Goal: Find specific page/section: Find specific page/section

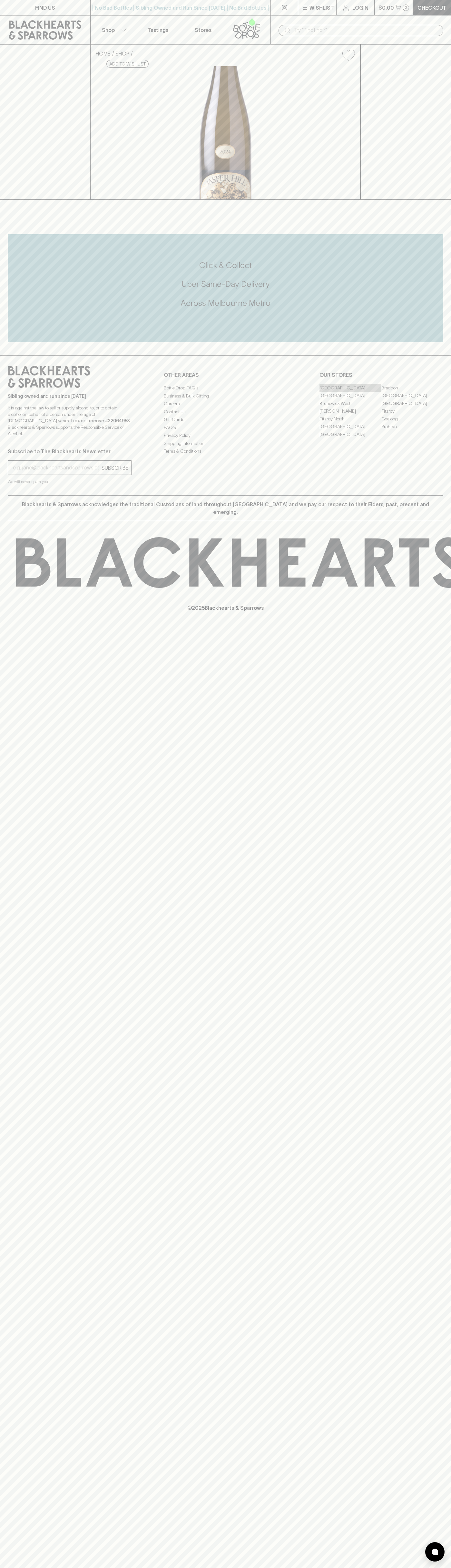
click at [350, 392] on link "[GEOGRAPHIC_DATA]" at bounding box center [350, 388] width 62 height 8
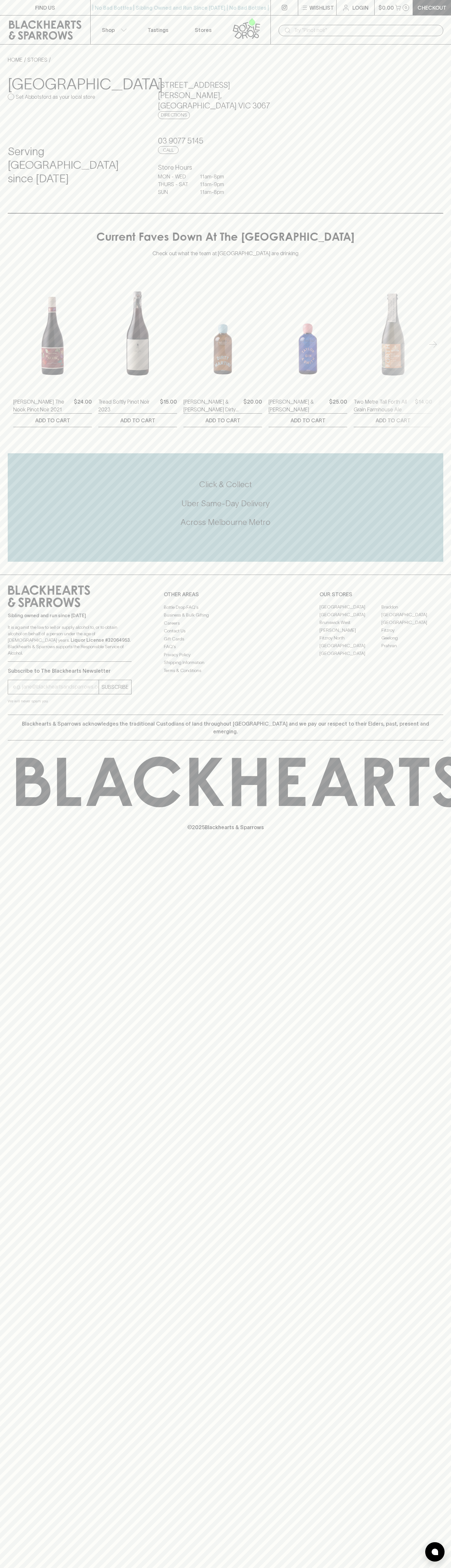
click at [370, 23] on div "​" at bounding box center [361, 30] width 181 height 29
click at [427, 1568] on html "FIND US | No Bad Bottles | Sibling Owned and Run Since [DATE] | No Bad Bottles …" at bounding box center [225, 784] width 451 height 1568
click at [445, 1568] on html "FIND US | No Bad Bottles | Sibling Owned and Run Since [DATE] | No Bad Bottles …" at bounding box center [225, 784] width 451 height 1568
click at [3, 808] on p "© 2025 Blackhearts & Sparrows" at bounding box center [225, 819] width 451 height 24
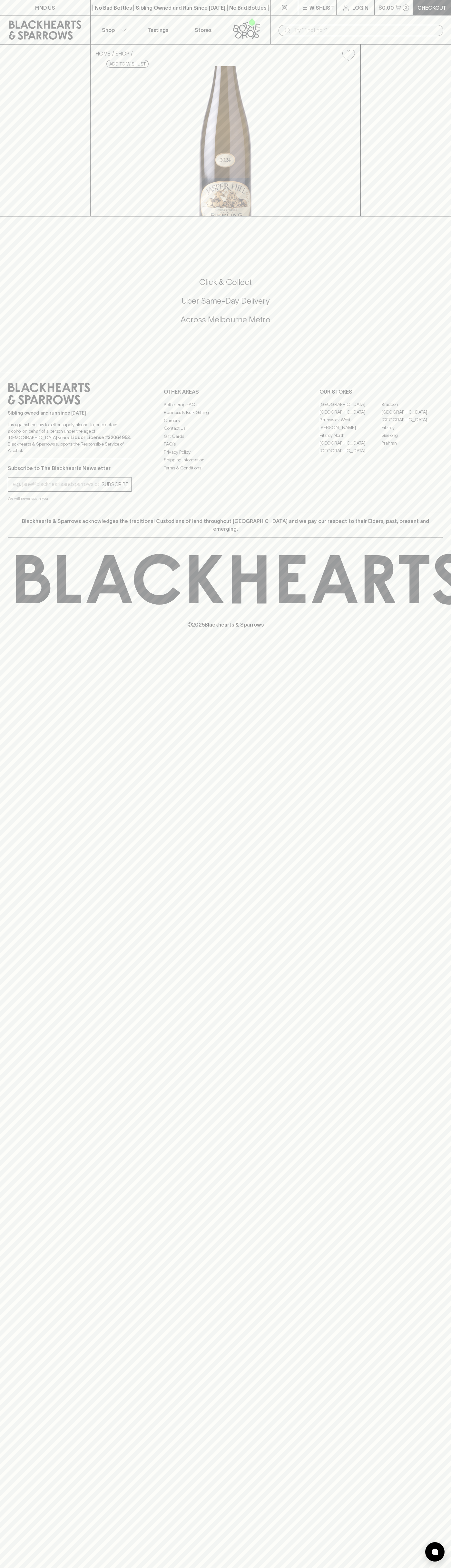
click at [350, 409] on link "[GEOGRAPHIC_DATA]" at bounding box center [350, 405] width 62 height 8
